Goal: Information Seeking & Learning: Find specific fact

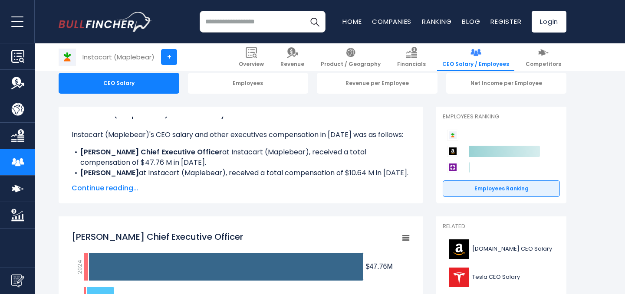
scroll to position [87, 0]
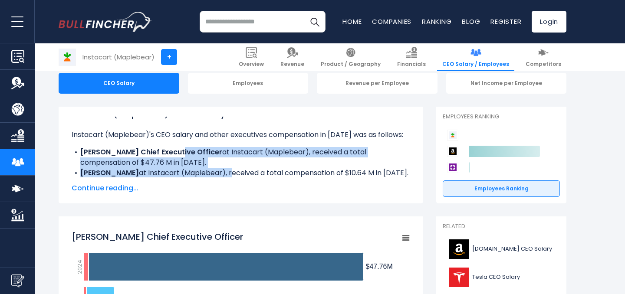
drag, startPoint x: 169, startPoint y: 152, endPoint x: 216, endPoint y: 173, distance: 51.8
click at [216, 173] on ul "Instacart (Maplebear)'s CEO salary and other executives compensation in [DATE] …" at bounding box center [241, 185] width 338 height 111
click at [216, 173] on li "[PERSON_NAME] at Instacart (Maplebear), received a total compensation of $10.64…" at bounding box center [241, 173] width 338 height 10
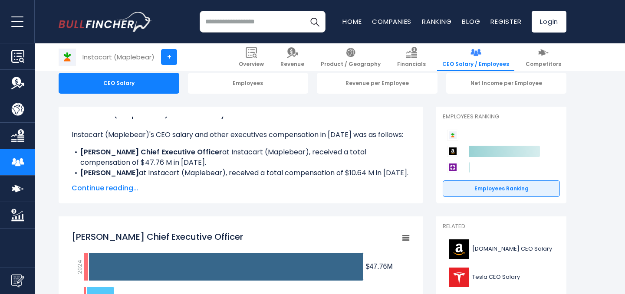
click at [195, 175] on li "[PERSON_NAME] at Instacart (Maplebear), received a total compensation of $10.64…" at bounding box center [241, 173] width 338 height 10
click at [208, 173] on li "[PERSON_NAME] at Instacart (Maplebear), received a total compensation of $10.64…" at bounding box center [241, 173] width 338 height 10
click at [218, 173] on li "[PERSON_NAME] at Instacart (Maplebear), received a total compensation of $10.64…" at bounding box center [241, 173] width 338 height 10
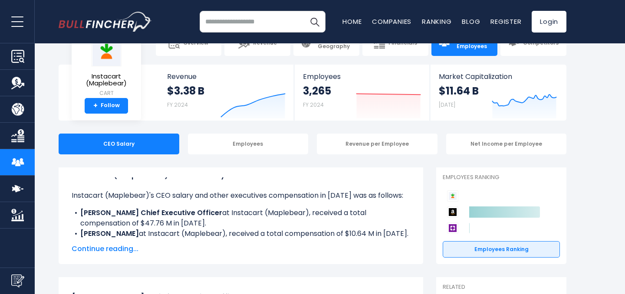
scroll to position [0, 0]
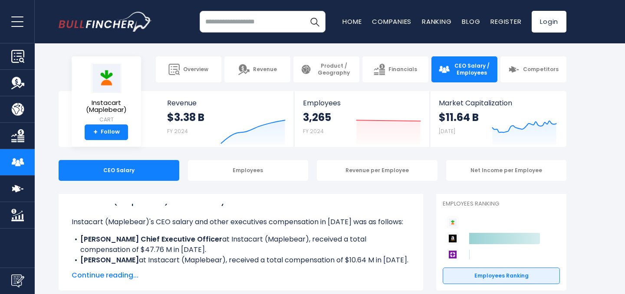
click at [209, 239] on li "[PERSON_NAME] Chief Executive Officer at Instacart (Maplebear), received a tota…" at bounding box center [241, 244] width 338 height 21
copy li "Instacart"
